Goal: Information Seeking & Learning: Learn about a topic

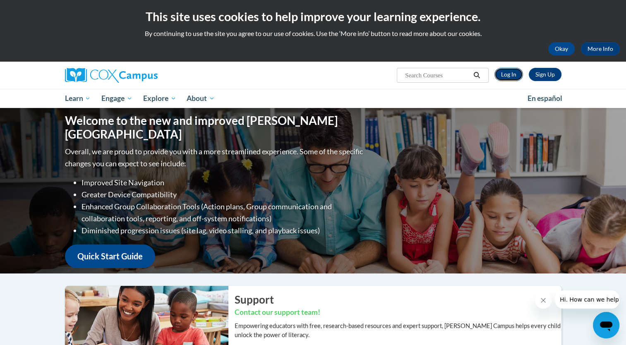
click at [514, 79] on link "Log In" at bounding box center [509, 74] width 29 height 13
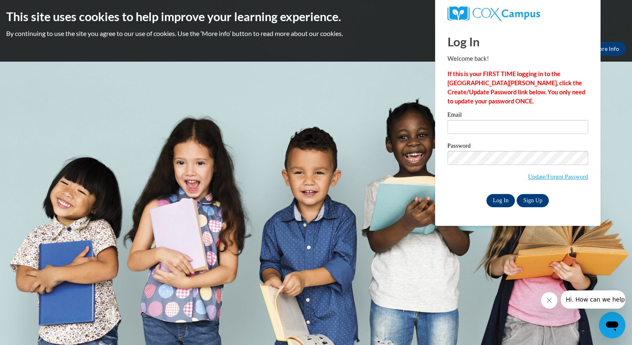
type input "hannamera4@gmail.com"
click at [503, 201] on input "Log In" at bounding box center [501, 200] width 29 height 13
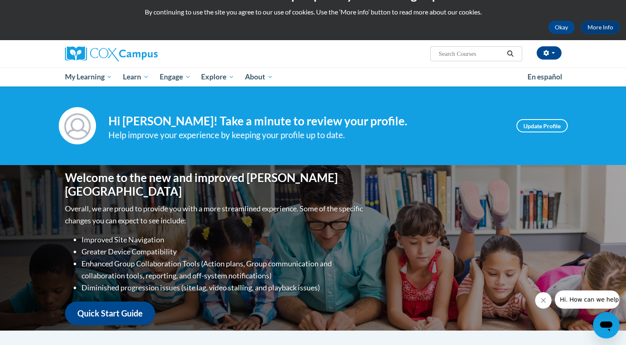
scroll to position [23, 0]
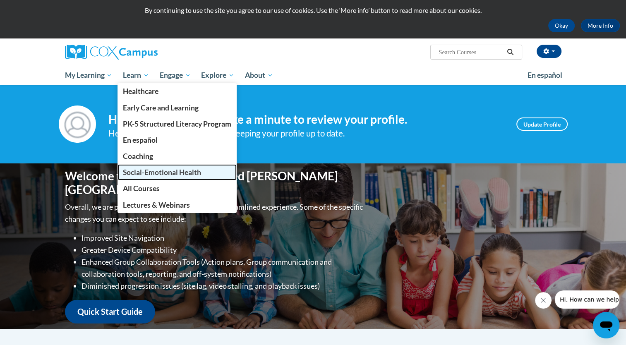
click at [171, 167] on link "Social-Emotional Health" at bounding box center [177, 172] width 119 height 16
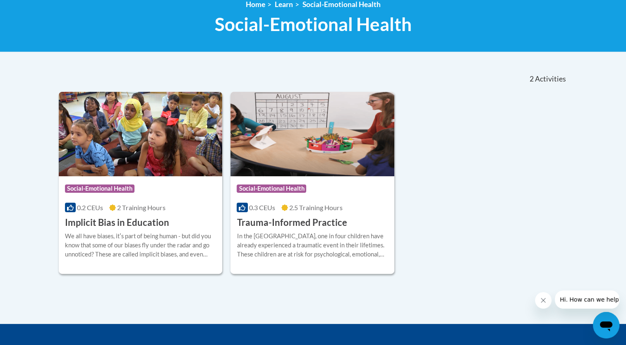
scroll to position [121, 0]
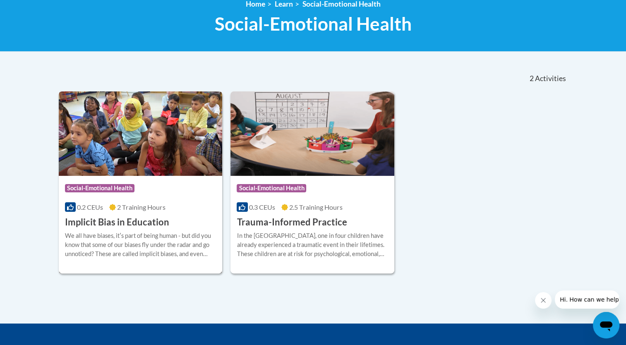
click at [109, 216] on h3 "Implicit Bias in Education" at bounding box center [117, 222] width 104 height 13
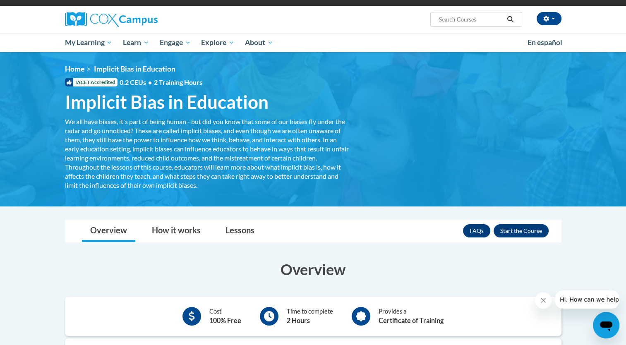
scroll to position [53, 0]
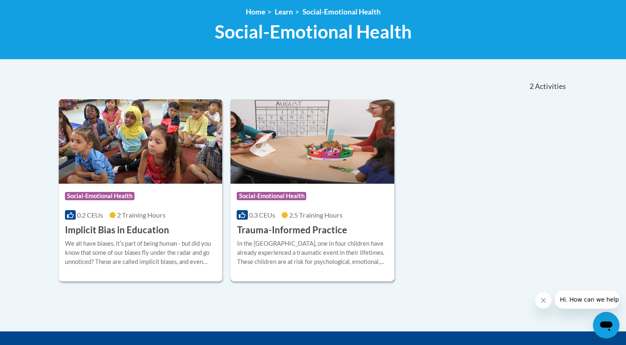
click at [287, 239] on div "In the United States, one in four children have already experienced a traumatic…" at bounding box center [312, 252] width 151 height 27
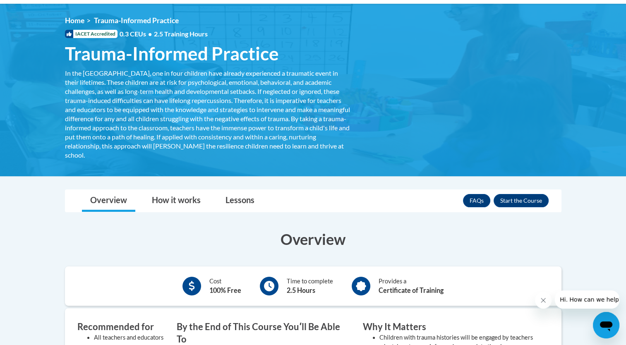
scroll to position [106, 0]
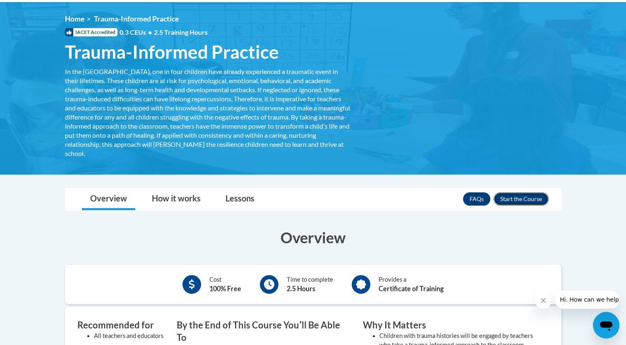
click at [512, 196] on button "Enroll" at bounding box center [521, 198] width 55 height 13
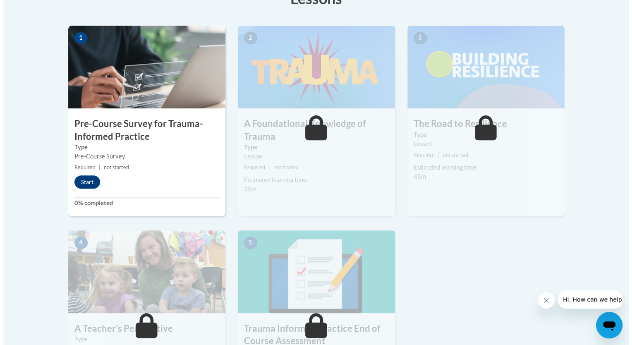
scroll to position [250, 0]
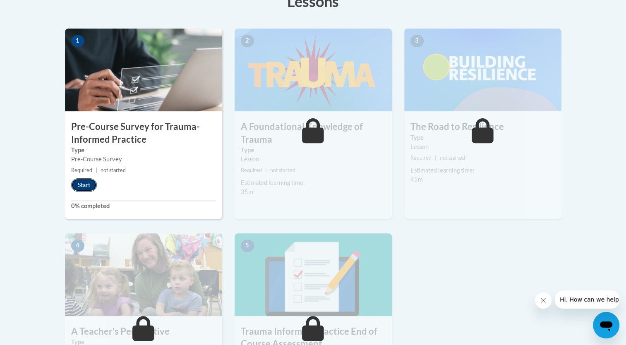
click at [89, 183] on button "Start" at bounding box center [84, 184] width 26 height 13
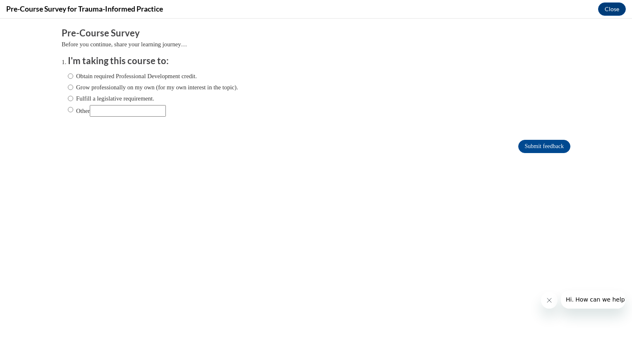
scroll to position [0, 0]
click at [72, 75] on label "Obtain required Professional Development credit." at bounding box center [132, 76] width 129 height 9
click at [72, 75] on input "Obtain required Professional Development credit." at bounding box center [70, 76] width 5 height 9
radio input "true"
click at [76, 84] on label "Grow professionally on my own (for my own interest in the topic)." at bounding box center [153, 87] width 171 height 9
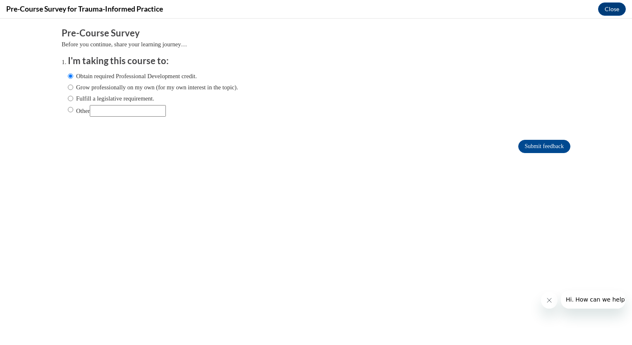
click at [73, 84] on input "Grow professionally on my own (for my own interest in the topic)." at bounding box center [70, 87] width 5 height 9
radio input "true"
click at [77, 75] on label "Obtain required Professional Development credit." at bounding box center [132, 76] width 129 height 9
click at [73, 75] on input "Obtain required Professional Development credit." at bounding box center [70, 76] width 5 height 9
radio input "true"
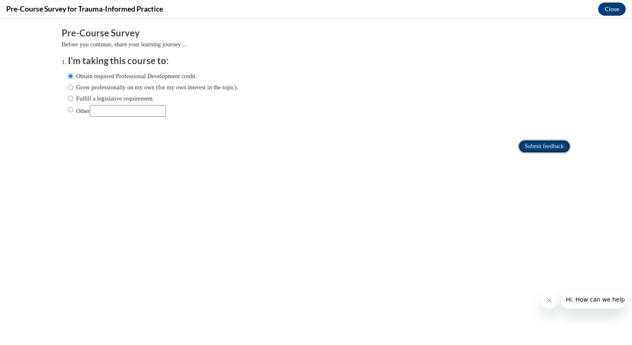
click at [534, 149] on input "Submit feedback" at bounding box center [545, 146] width 52 height 13
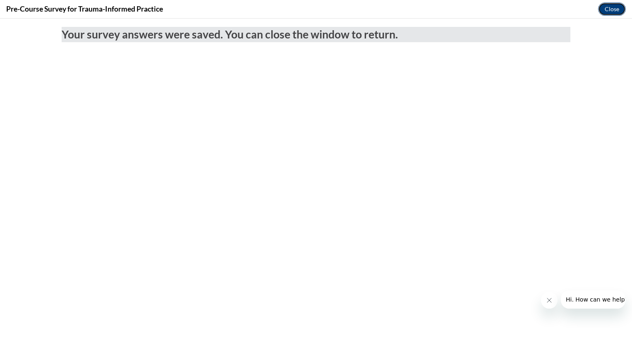
click at [613, 10] on button "Close" at bounding box center [612, 8] width 28 height 13
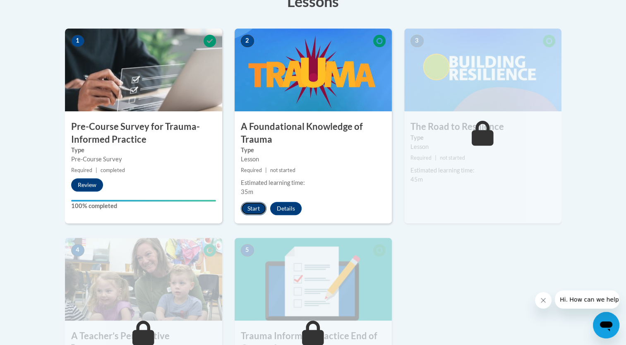
click at [255, 206] on button "Start" at bounding box center [254, 208] width 26 height 13
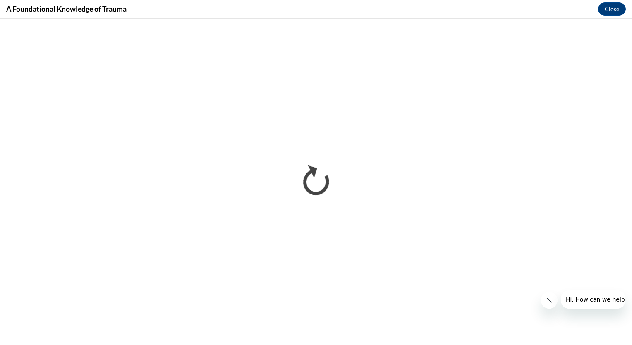
click at [549, 300] on icon "Close message from company" at bounding box center [549, 300] width 7 height 7
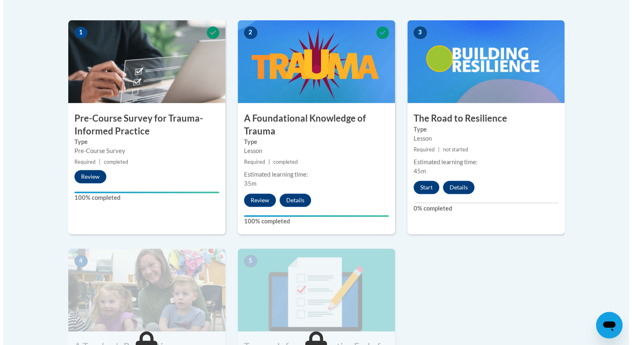
scroll to position [285, 0]
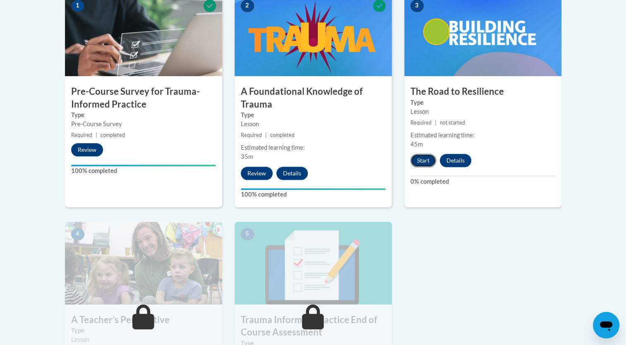
click at [425, 161] on button "Start" at bounding box center [424, 160] width 26 height 13
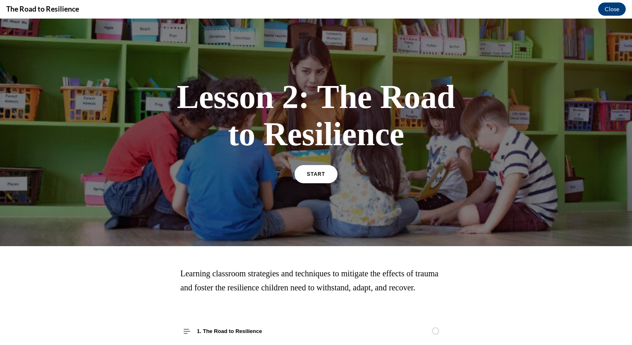
scroll to position [0, 0]
click at [321, 167] on link "START" at bounding box center [315, 174] width 45 height 19
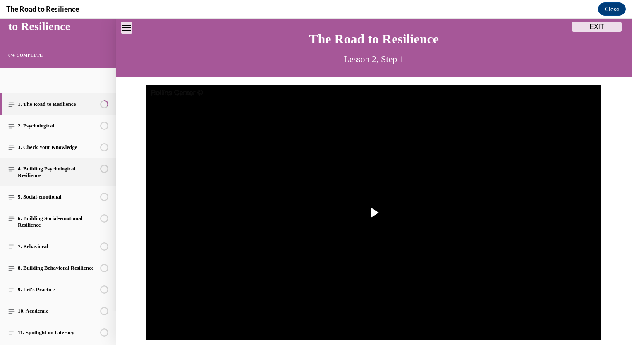
scroll to position [35, 0]
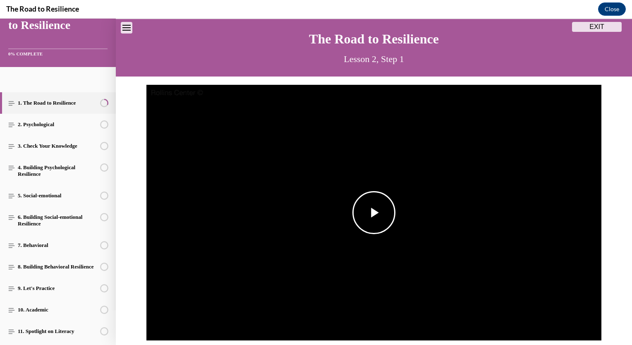
click at [374, 213] on span "Video player" at bounding box center [374, 213] width 0 height 0
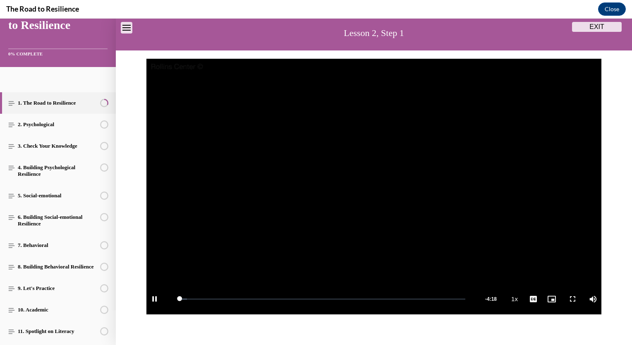
click at [377, 208] on video "Video player" at bounding box center [374, 187] width 455 height 256
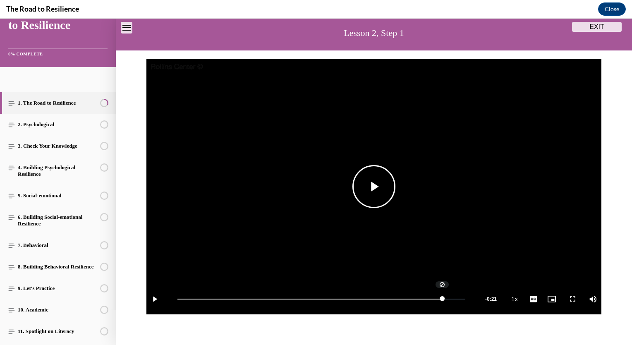
click at [374, 187] on span "Video player" at bounding box center [374, 187] width 0 height 0
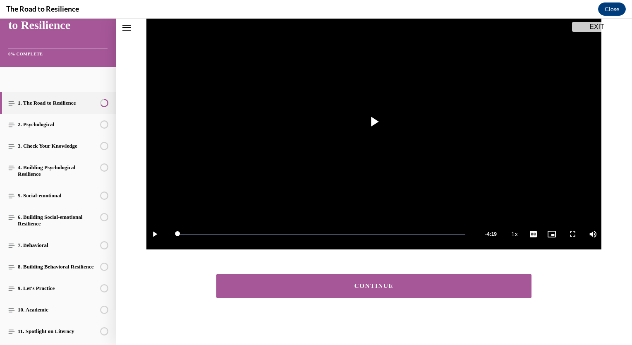
click at [398, 291] on button "CONTINUE" at bounding box center [373, 286] width 315 height 24
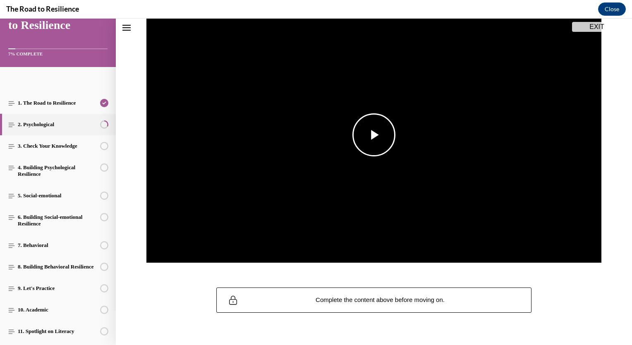
click at [374, 135] on span "Video player" at bounding box center [374, 135] width 0 height 0
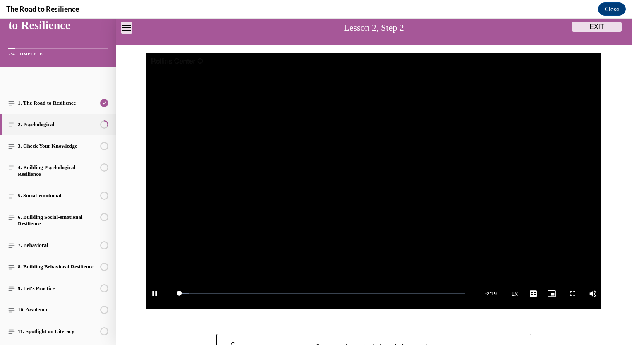
scroll to position [53, 0]
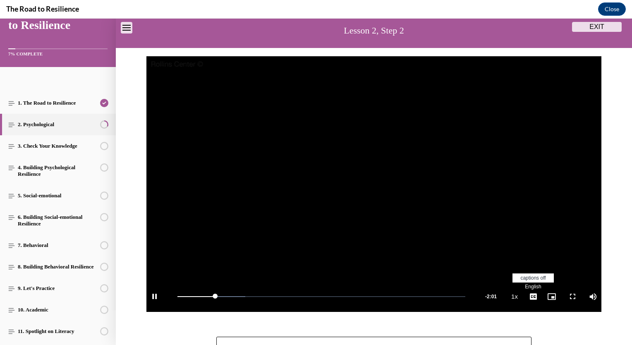
click at [528, 297] on span "Video player" at bounding box center [533, 297] width 17 height 0
click at [531, 287] on span "English" at bounding box center [533, 287] width 16 height 6
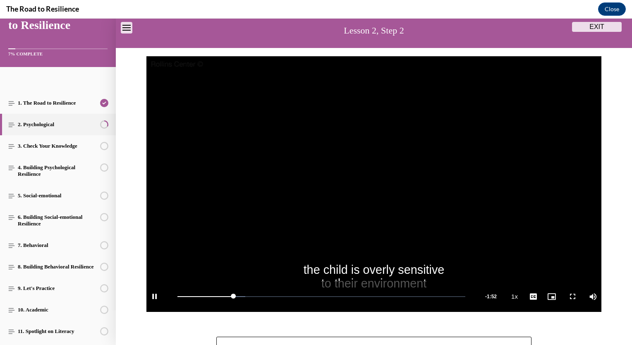
click at [497, 241] on video "Video player" at bounding box center [374, 184] width 455 height 256
click at [374, 184] on span "Video player" at bounding box center [374, 184] width 0 height 0
click at [375, 207] on video "Video player" at bounding box center [374, 184] width 455 height 256
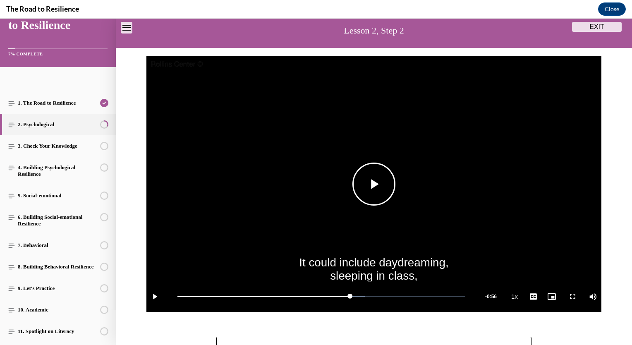
click at [440, 173] on video "Video player" at bounding box center [374, 184] width 455 height 256
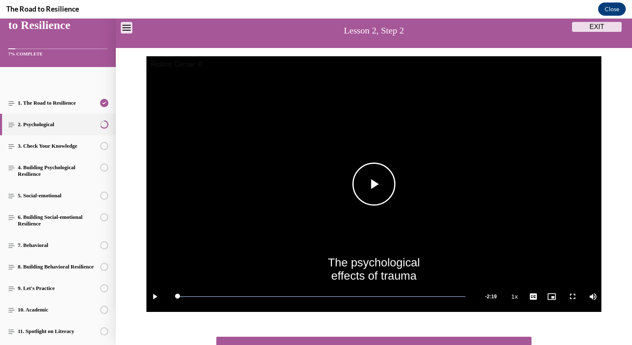
scroll to position [116, 0]
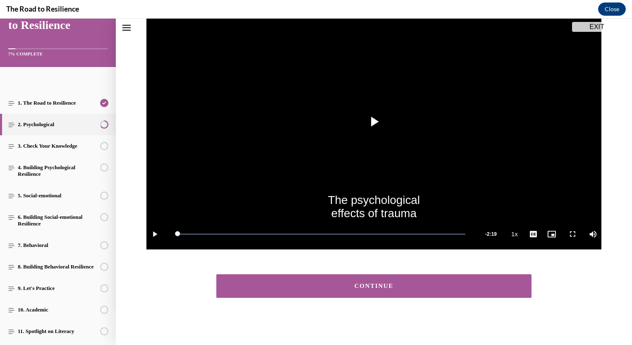
click at [436, 291] on button "CONTINUE" at bounding box center [373, 286] width 315 height 24
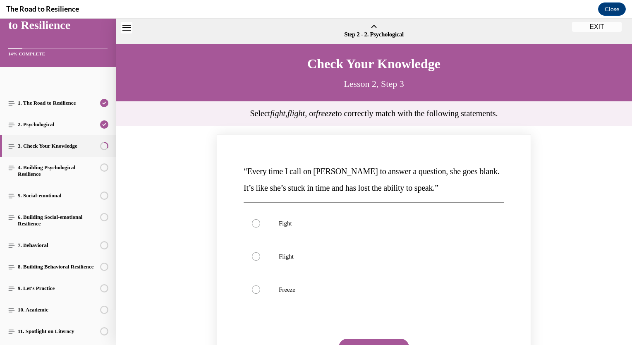
scroll to position [26, 0]
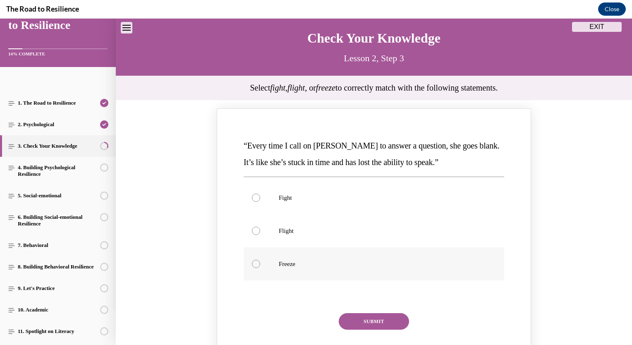
click at [260, 264] on label "Freeze" at bounding box center [374, 263] width 261 height 33
click at [260, 264] on input "Freeze" at bounding box center [256, 264] width 8 height 8
radio input "true"
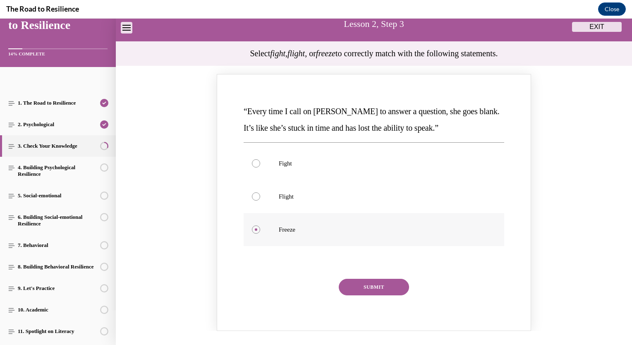
scroll to position [62, 0]
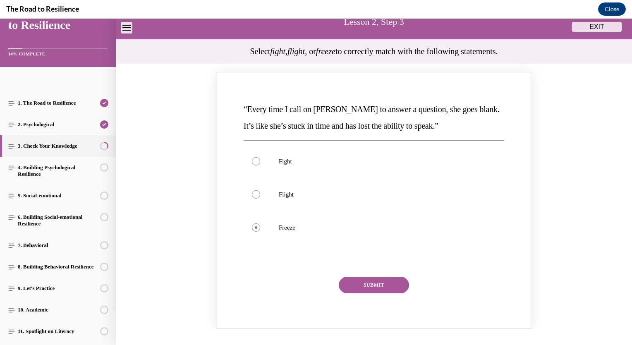
click at [372, 283] on button "SUBMIT" at bounding box center [374, 285] width 70 height 17
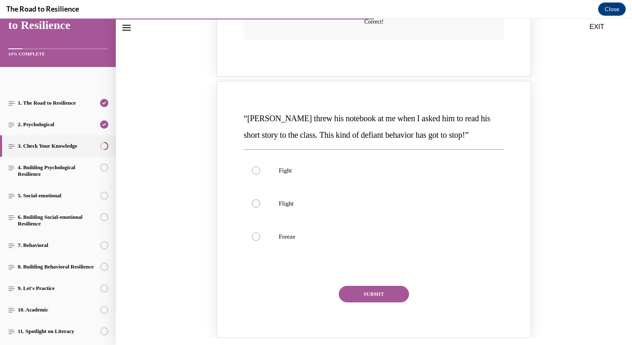
scroll to position [389, 0]
click at [295, 163] on label "Fight" at bounding box center [374, 170] width 261 height 33
click at [260, 166] on input "Fight" at bounding box center [256, 170] width 8 height 8
radio input "true"
click at [391, 297] on button "SUBMIT" at bounding box center [374, 294] width 70 height 17
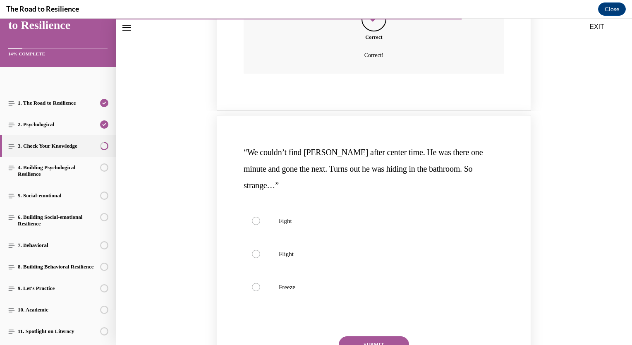
scroll to position [694, 0]
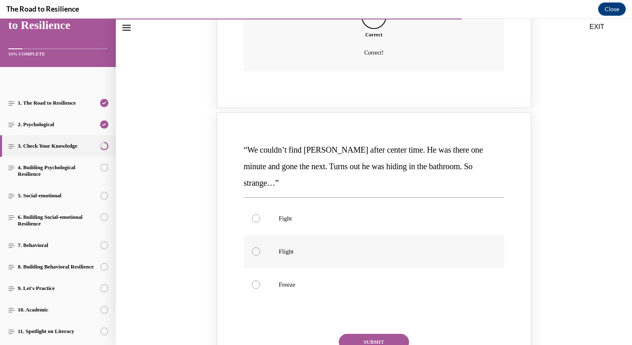
click at [371, 235] on label "Flight" at bounding box center [374, 251] width 261 height 33
click at [260, 247] on input "Flight" at bounding box center [256, 251] width 8 height 8
radio input "true"
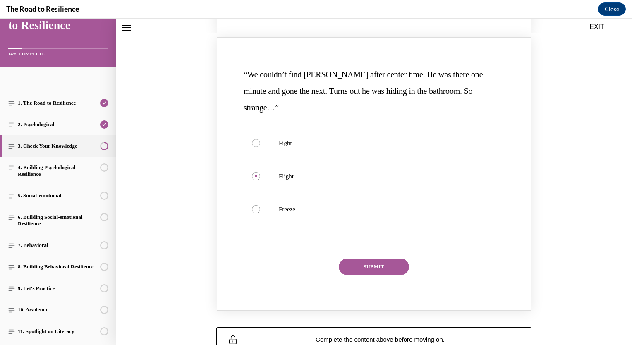
click at [392, 259] on button "SUBMIT" at bounding box center [374, 267] width 70 height 17
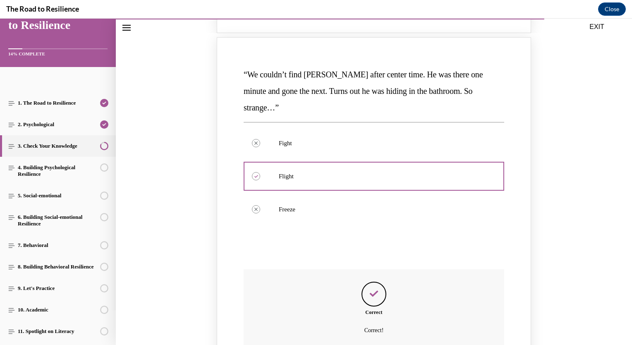
scroll to position [880, 0]
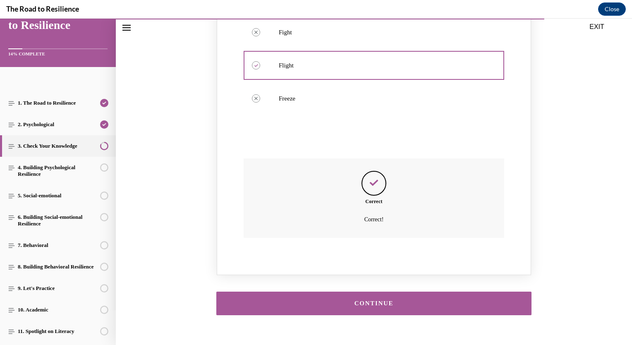
click at [409, 300] on div "CONTINUE" at bounding box center [374, 303] width 290 height 6
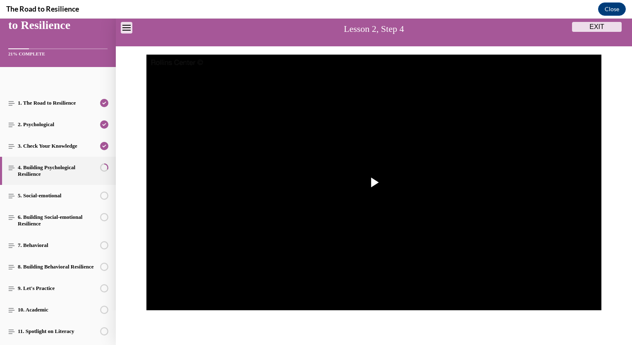
scroll to position [55, 0]
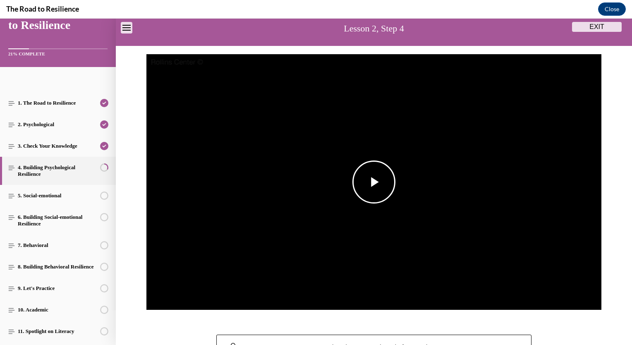
click at [374, 182] on span "Video player" at bounding box center [374, 182] width 0 height 0
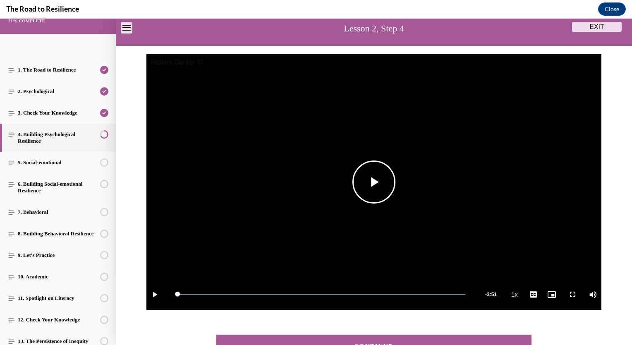
scroll to position [116, 0]
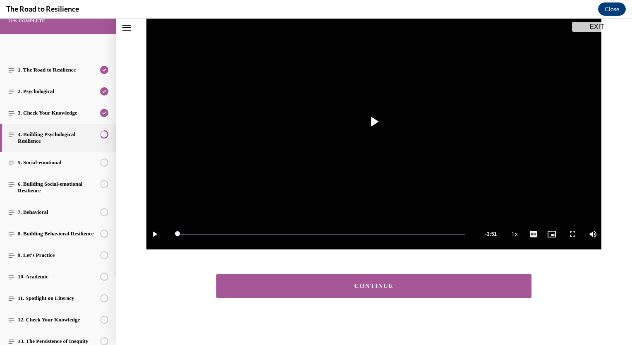
click at [375, 286] on div "CONTINUE" at bounding box center [374, 286] width 290 height 6
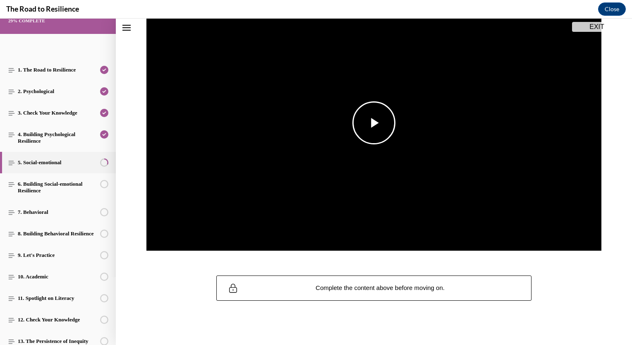
scroll to position [118, 0]
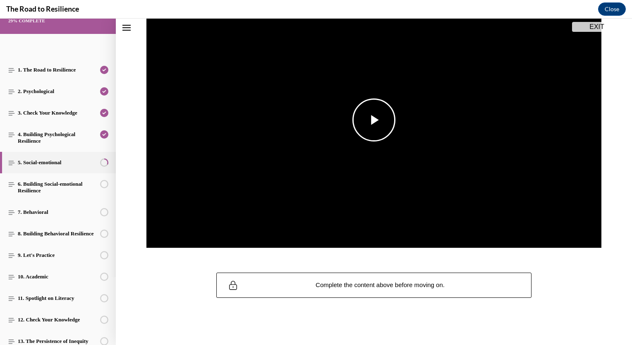
click at [374, 120] on span "Video player" at bounding box center [374, 120] width 0 height 0
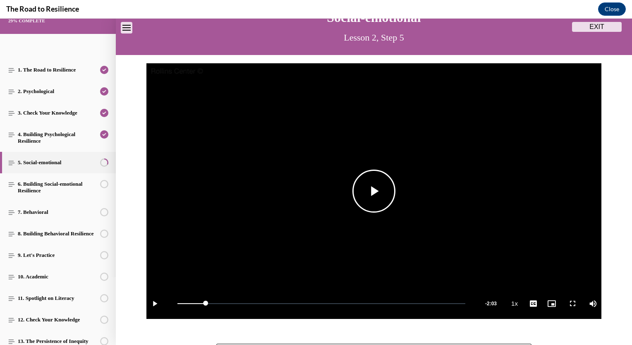
scroll to position [46, 0]
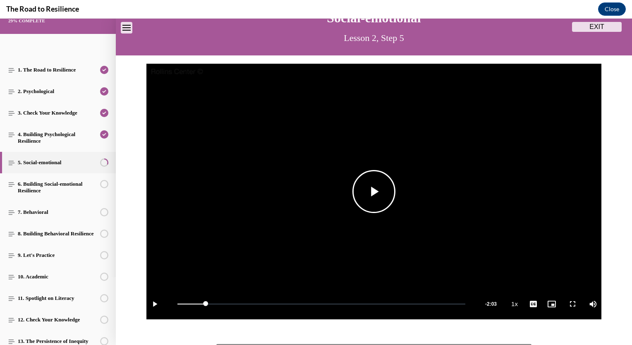
click at [374, 192] on span "Video player" at bounding box center [374, 192] width 0 height 0
click at [379, 185] on video "Video player" at bounding box center [374, 192] width 455 height 256
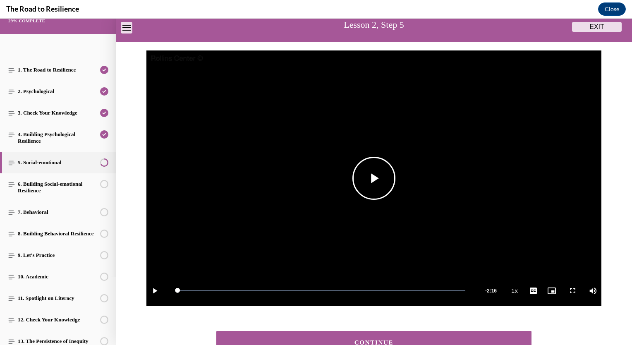
scroll to position [116, 0]
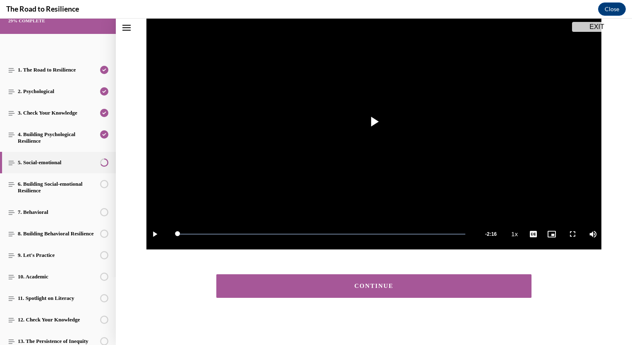
click at [318, 299] on div "CONTINUE" at bounding box center [374, 286] width 516 height 40
click at [312, 289] on div "CONTINUE" at bounding box center [374, 286] width 290 height 6
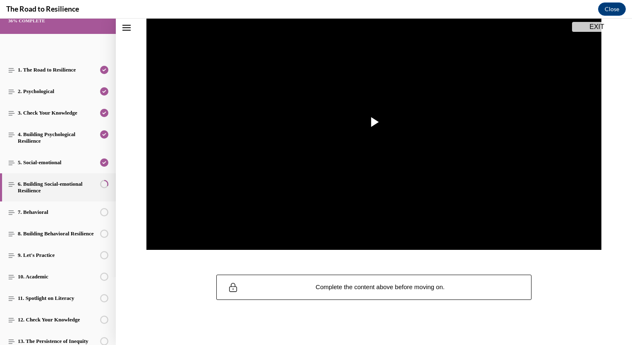
scroll to position [118, 0]
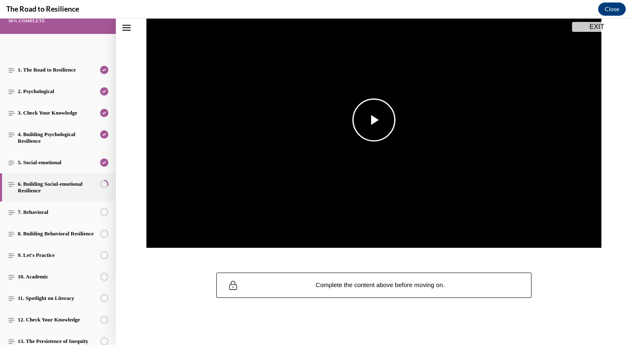
click at [374, 120] on span "Video player" at bounding box center [374, 120] width 0 height 0
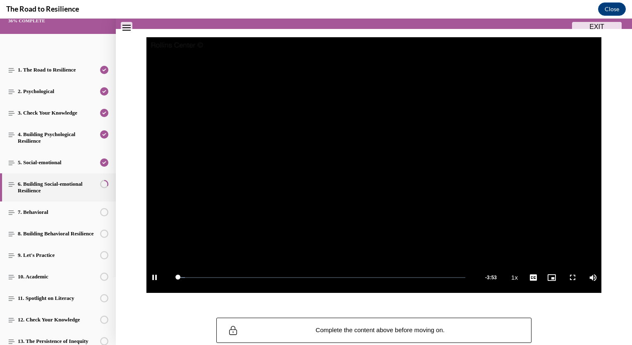
scroll to position [70, 0]
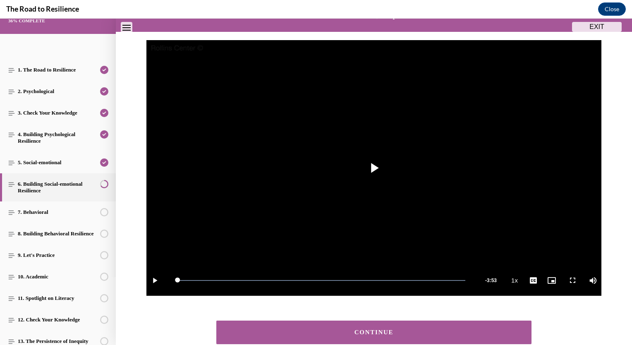
click at [406, 329] on div "CONTINUE" at bounding box center [374, 332] width 290 height 6
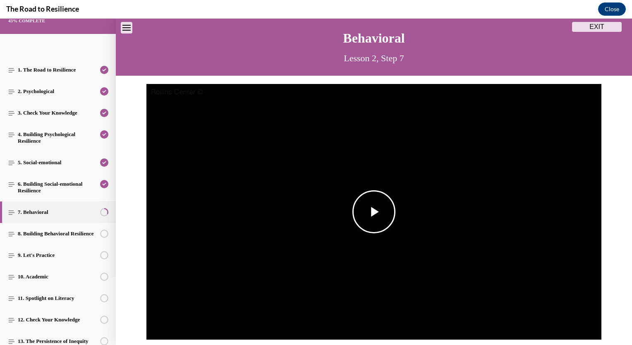
scroll to position [50, 0]
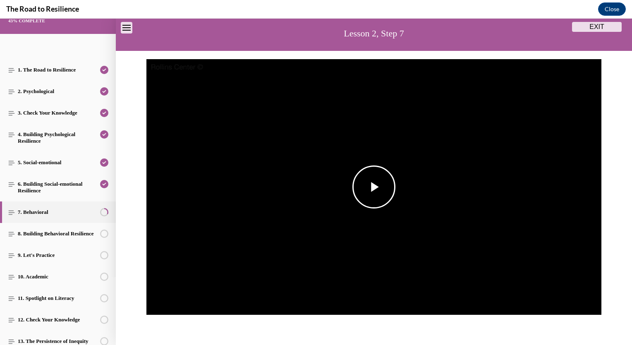
click at [374, 187] on span "Video player" at bounding box center [374, 187] width 0 height 0
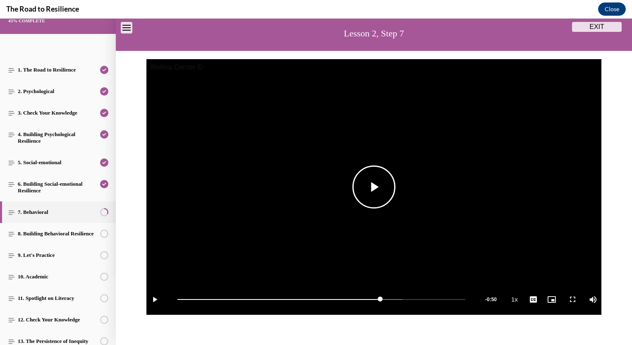
click at [374, 187] on span "Video player" at bounding box center [374, 187] width 0 height 0
click at [402, 214] on video "Video player" at bounding box center [374, 187] width 455 height 256
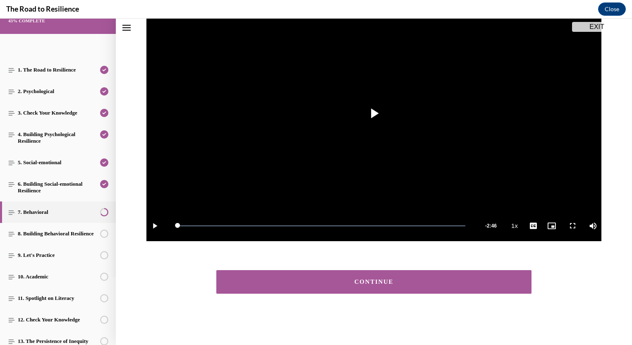
scroll to position [124, 0]
click at [349, 304] on div "CONTINUE" at bounding box center [374, 282] width 516 height 48
click at [334, 295] on div "CONTINUE" at bounding box center [374, 282] width 516 height 48
click at [322, 283] on div "CONTINUE" at bounding box center [374, 282] width 290 height 6
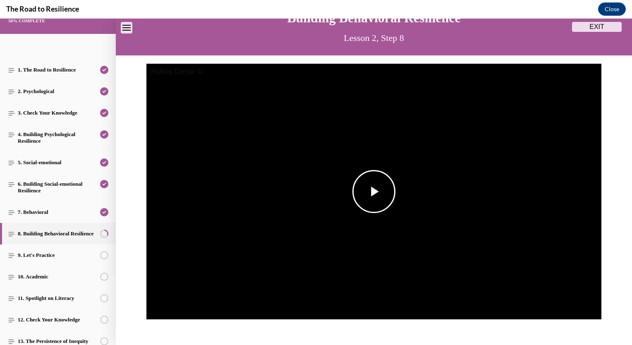
scroll to position [126, 0]
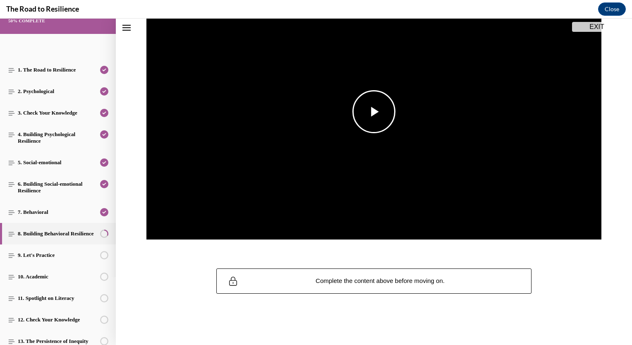
click at [374, 112] on span "Video player" at bounding box center [374, 112] width 0 height 0
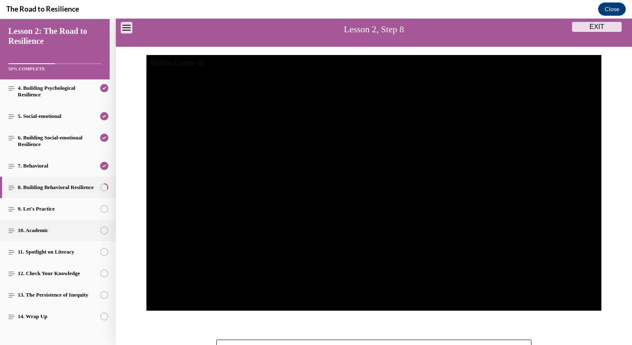
scroll to position [120, 0]
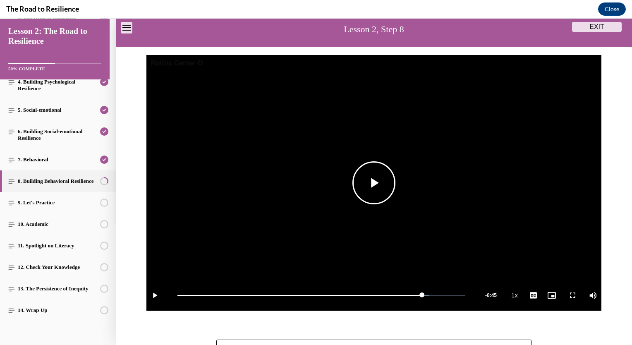
click at [374, 183] on span "Video player" at bounding box center [374, 183] width 0 height 0
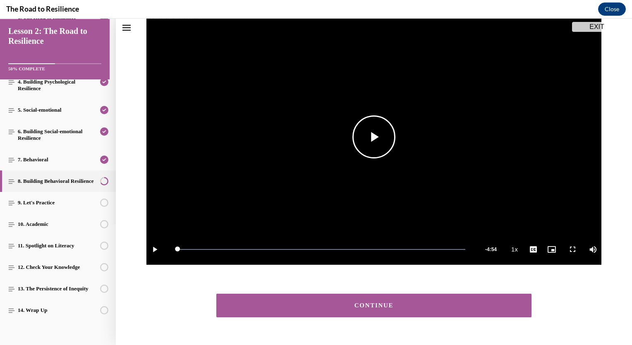
scroll to position [101, 0]
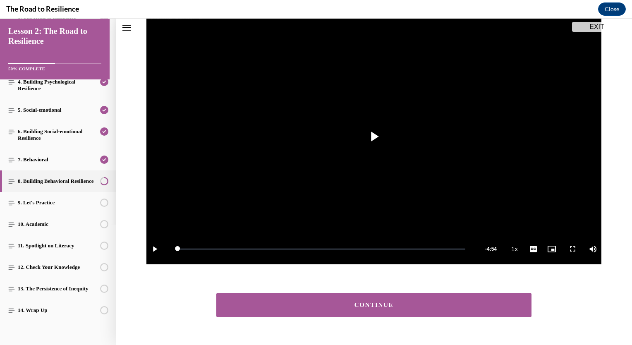
click at [478, 305] on div "CONTINUE" at bounding box center [374, 305] width 290 height 6
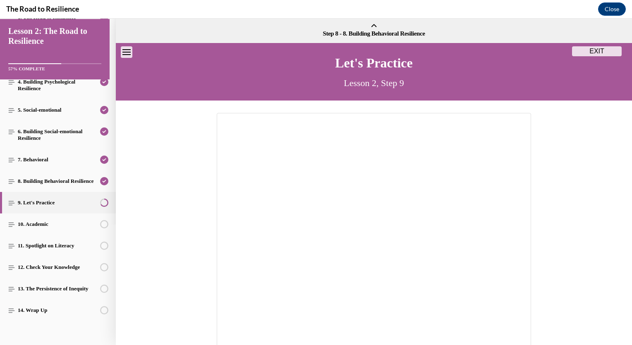
scroll to position [123, 0]
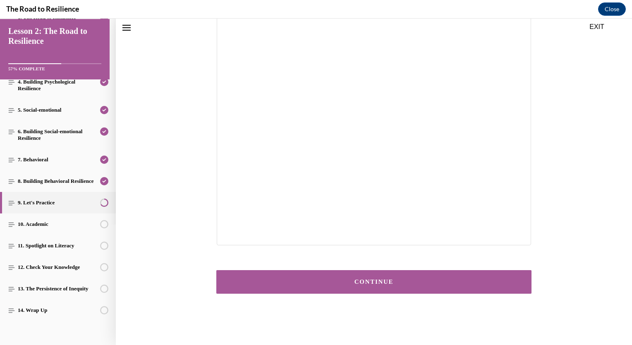
click at [428, 281] on div "CONTINUE" at bounding box center [374, 282] width 290 height 6
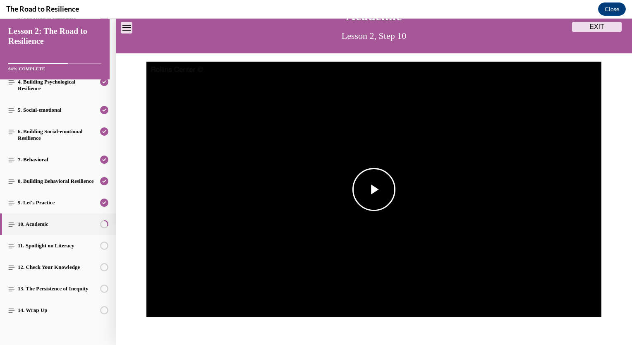
scroll to position [50, 0]
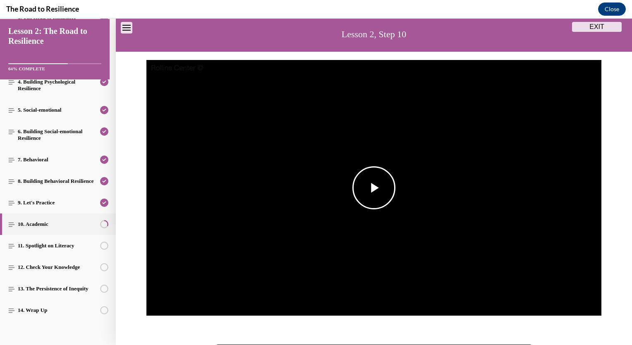
click at [374, 188] on span "Video player" at bounding box center [374, 188] width 0 height 0
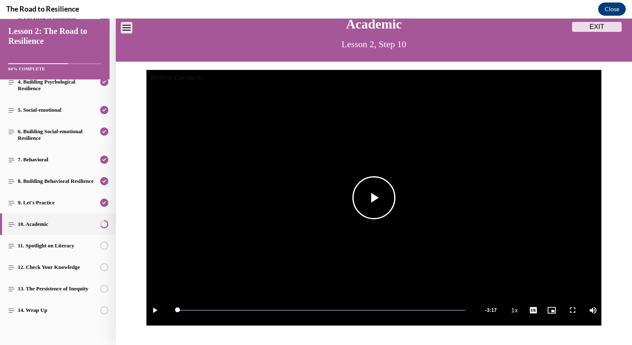
scroll to position [124, 0]
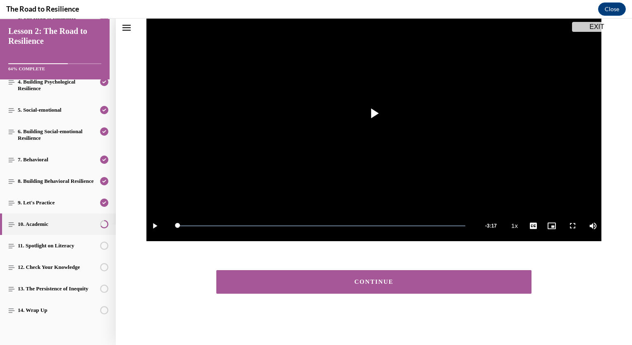
click at [280, 281] on div "CONTINUE" at bounding box center [374, 282] width 290 height 6
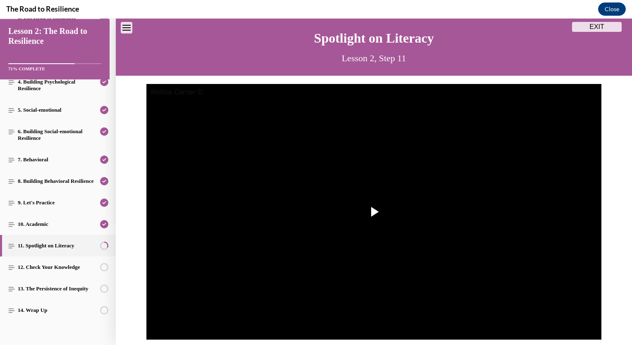
scroll to position [96, 0]
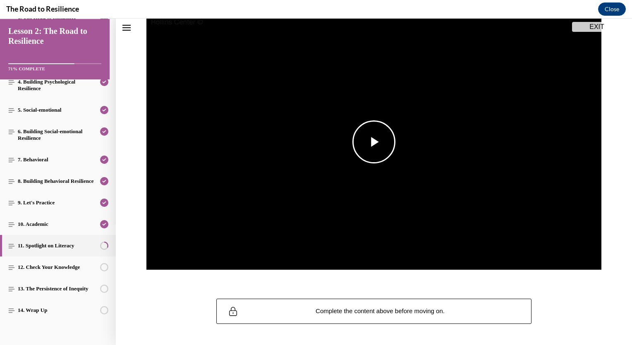
click at [374, 142] on span "Video player" at bounding box center [374, 142] width 0 height 0
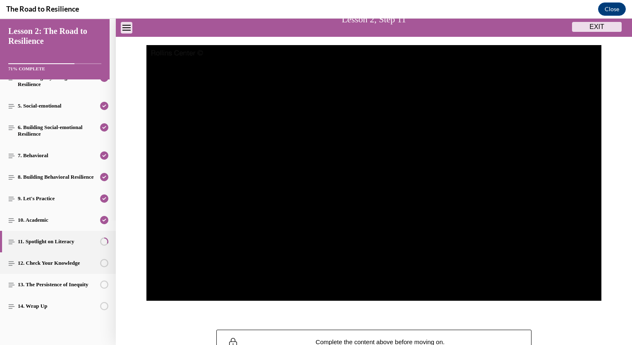
scroll to position [131, 0]
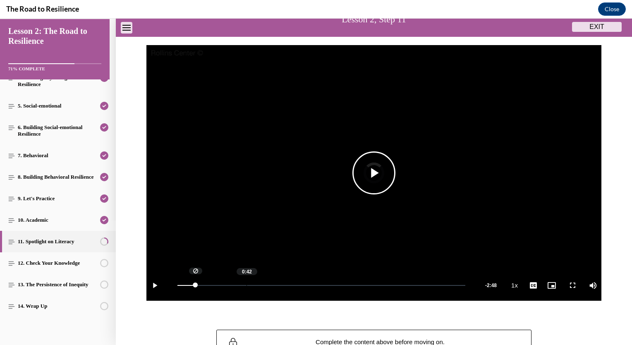
click at [243, 283] on div "Loaded : 4.61% 0:42 0:11" at bounding box center [321, 285] width 296 height 31
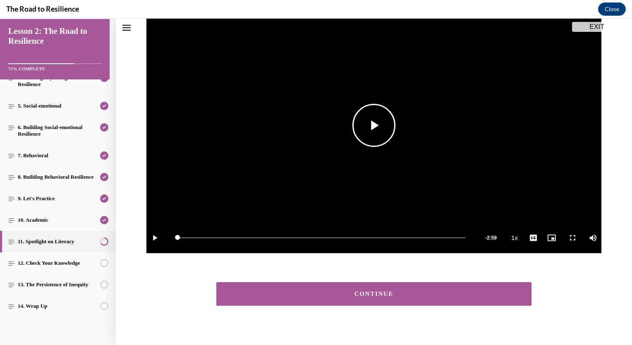
scroll to position [114, 0]
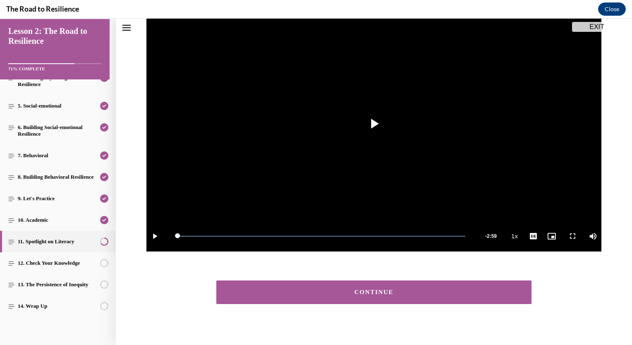
click at [424, 293] on div "CONTINUE" at bounding box center [374, 292] width 290 height 6
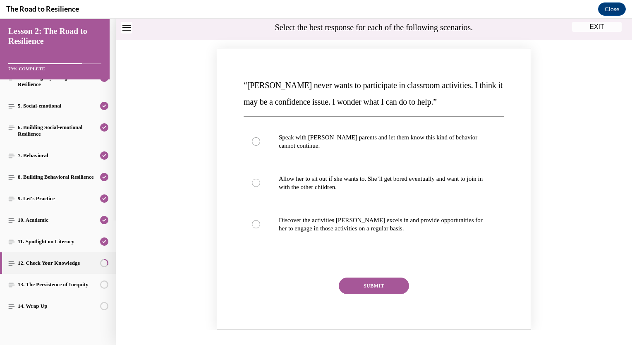
scroll to position [85, 0]
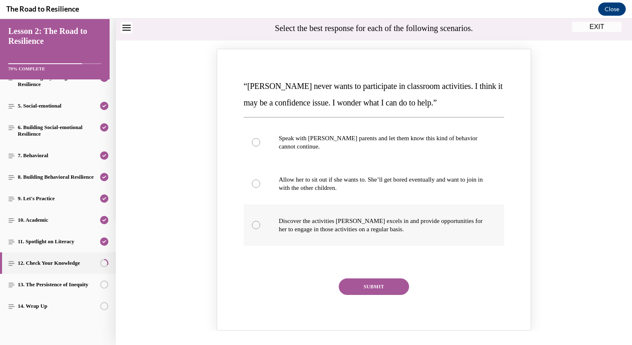
click at [337, 233] on label "Discover the activities Mattison excels in and provide opportunities for her to…" at bounding box center [374, 224] width 261 height 41
click at [260, 229] on input "Discover the activities Mattison excels in and provide opportunities for her to…" at bounding box center [256, 225] width 8 height 8
radio input "true"
click at [384, 287] on button "SUBMIT" at bounding box center [374, 287] width 70 height 17
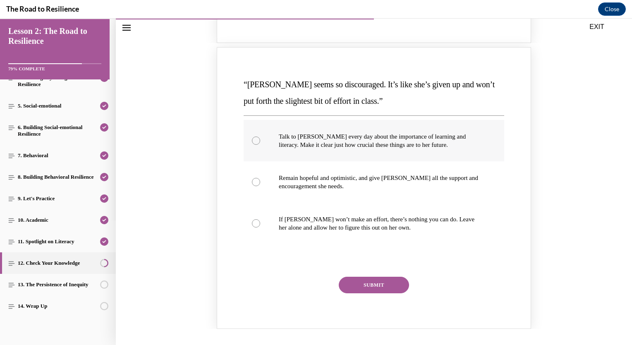
scroll to position [447, 0]
click at [355, 180] on p "Remain hopeful and optimistic, and give Alyson all the support and encouragemen…" at bounding box center [381, 182] width 205 height 17
click at [260, 180] on input "Remain hopeful and optimistic, and give Alyson all the support and encouragemen…" at bounding box center [256, 182] width 8 height 8
radio input "true"
click at [371, 284] on button "SUBMIT" at bounding box center [374, 285] width 70 height 17
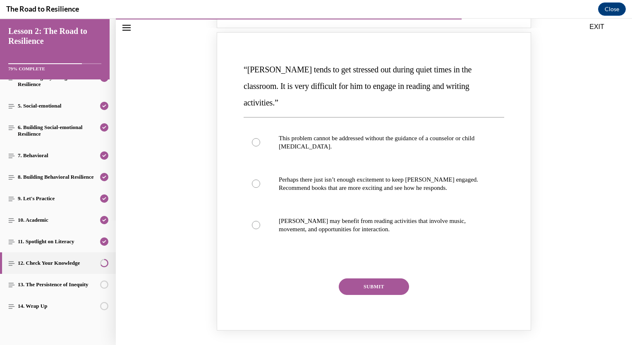
scroll to position [824, 0]
click at [375, 218] on label "Harrison may benefit from reading activities that involve music, movement, and …" at bounding box center [374, 225] width 261 height 41
click at [260, 221] on input "Harrison may benefit from reading activities that involve music, movement, and …" at bounding box center [256, 225] width 8 height 8
radio input "true"
click at [385, 279] on button "SUBMIT" at bounding box center [374, 287] width 70 height 17
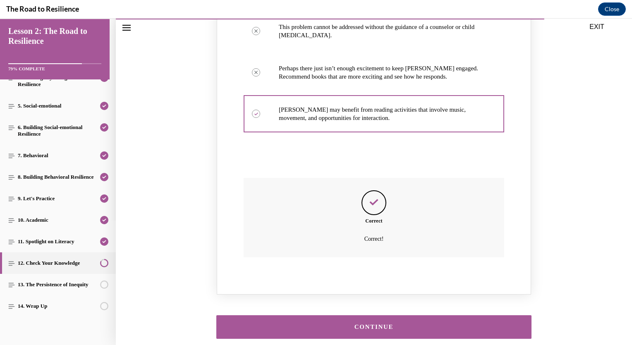
scroll to position [963, 0]
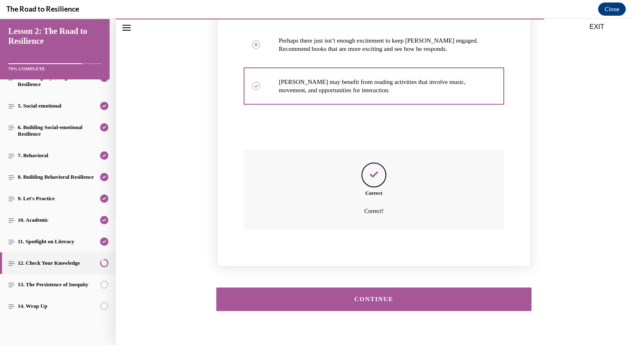
click at [394, 296] on div "CONTINUE" at bounding box center [374, 299] width 290 height 6
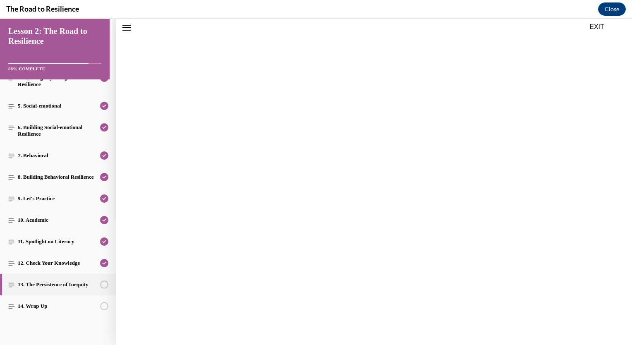
scroll to position [26, 0]
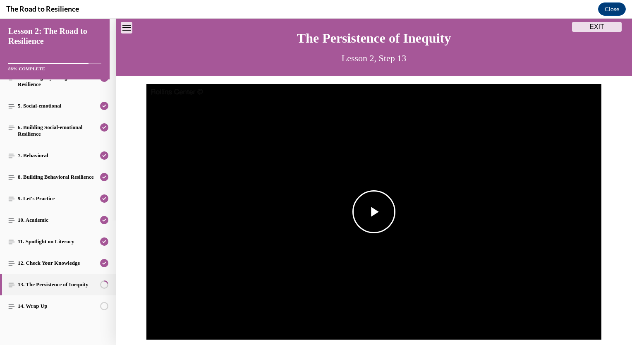
click at [374, 212] on span "Video player" at bounding box center [374, 212] width 0 height 0
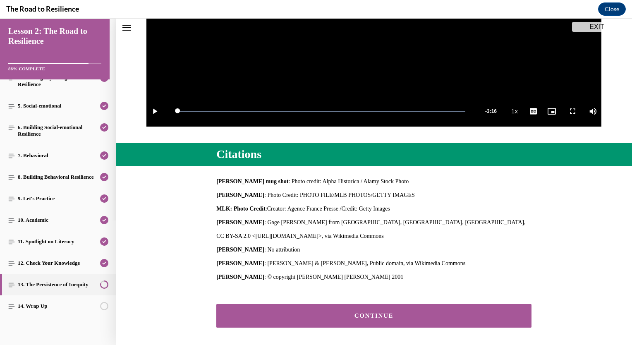
scroll to position [273, 0]
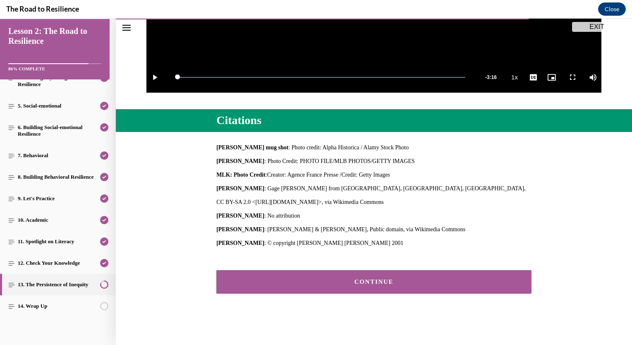
click at [379, 282] on div "CONTINUE" at bounding box center [374, 282] width 290 height 6
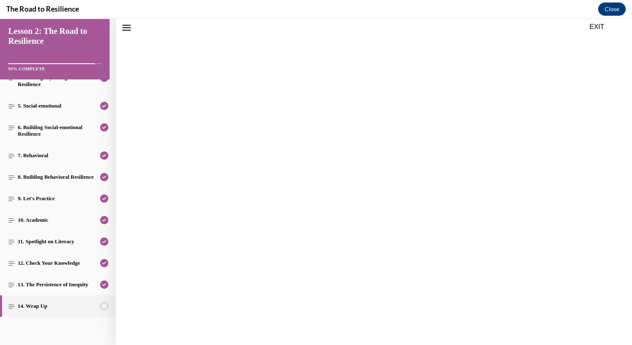
scroll to position [26, 0]
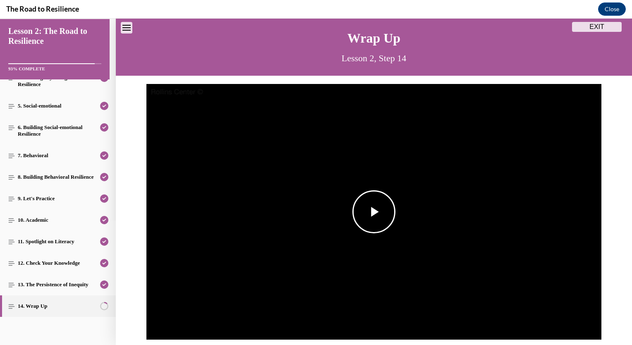
click at [374, 212] on span "Video player" at bounding box center [374, 212] width 0 height 0
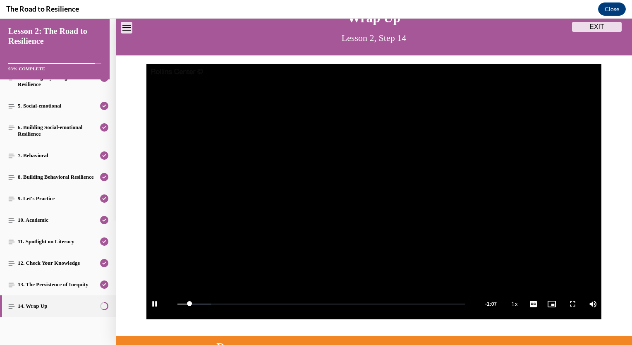
scroll to position [51, 0]
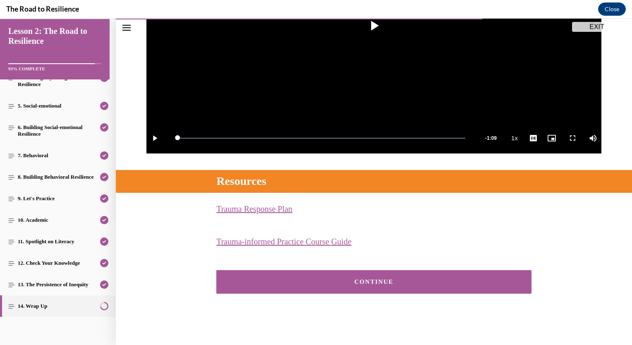
click at [409, 282] on div "CONTINUE" at bounding box center [374, 282] width 290 height 6
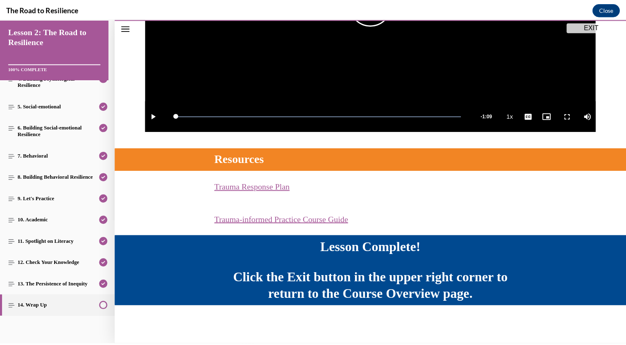
scroll to position [234, 0]
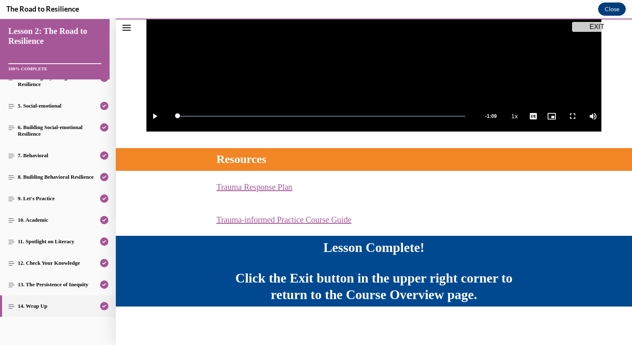
click at [587, 24] on button "EXIT" at bounding box center [597, 27] width 50 height 10
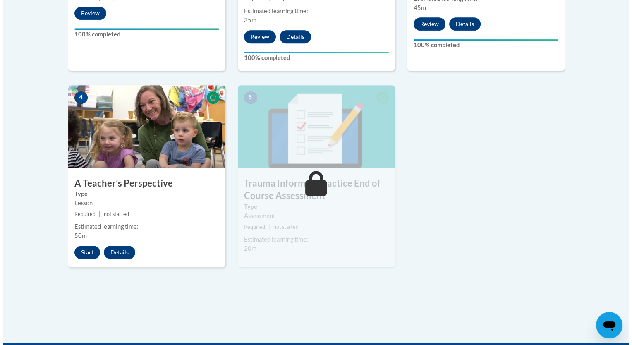
scroll to position [422, 0]
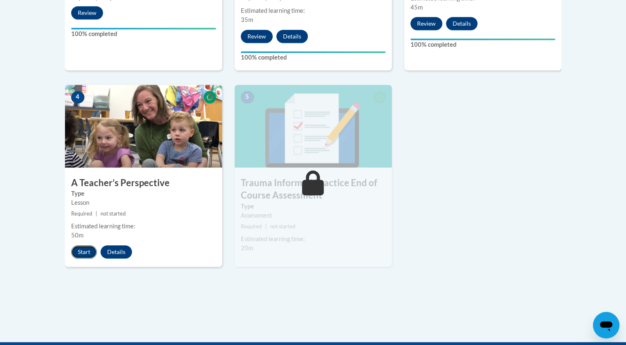
click at [85, 250] on button "Start" at bounding box center [84, 251] width 26 height 13
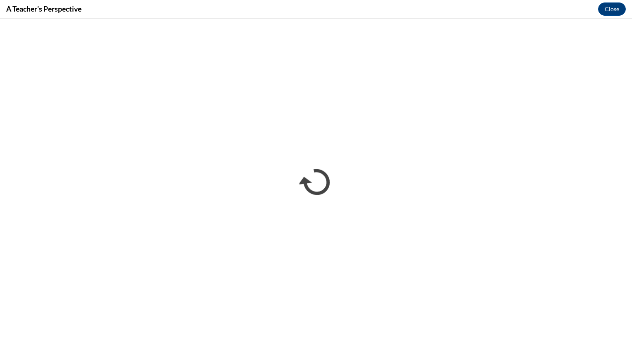
scroll to position [0, 0]
